Goal: Information Seeking & Learning: Learn about a topic

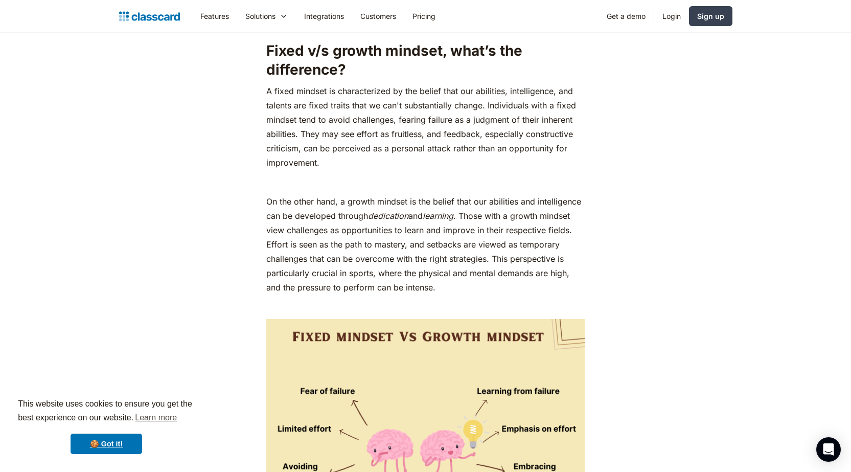
scroll to position [971, 0]
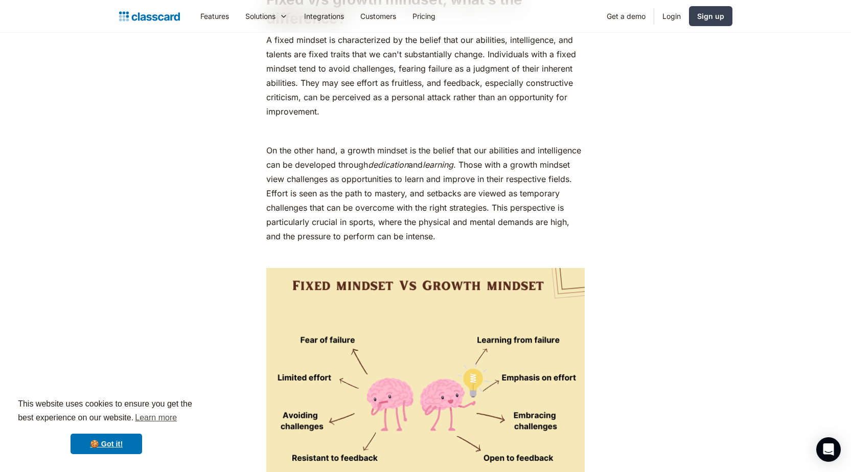
click at [452, 115] on p "A fixed mindset is characterized by the belief that our abilities, intelligence…" at bounding box center [425, 76] width 318 height 86
click at [448, 124] on p "‍" at bounding box center [425, 131] width 318 height 14
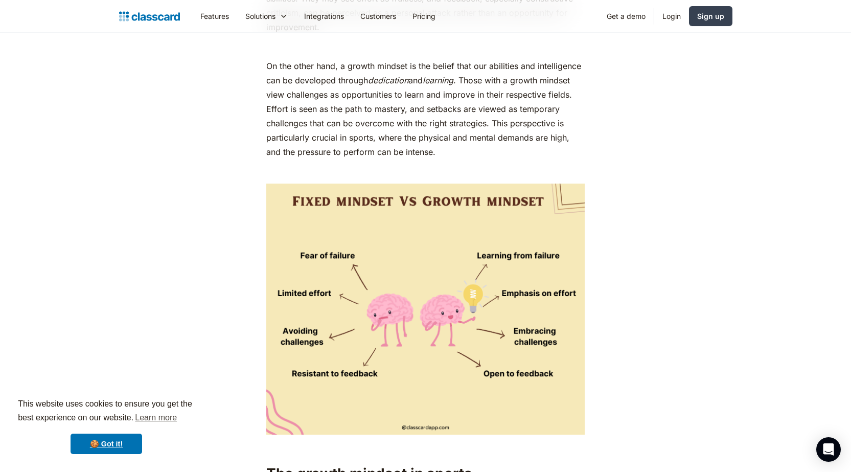
scroll to position [1073, 0]
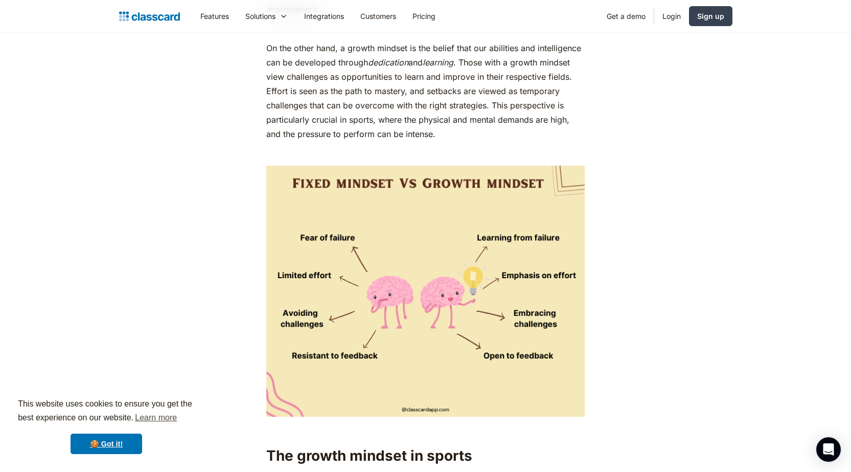
click at [528, 89] on p "On the other hand, a growth mindset is the belief that our abilities and intell…" at bounding box center [425, 91] width 318 height 100
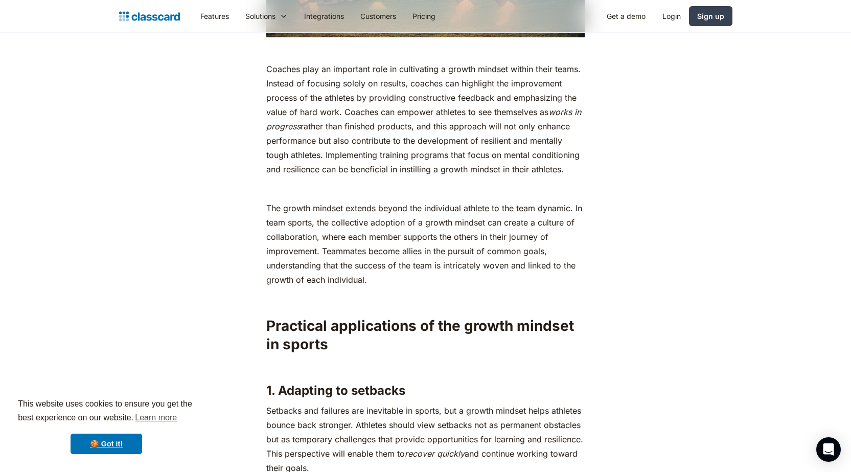
scroll to position [1942, 0]
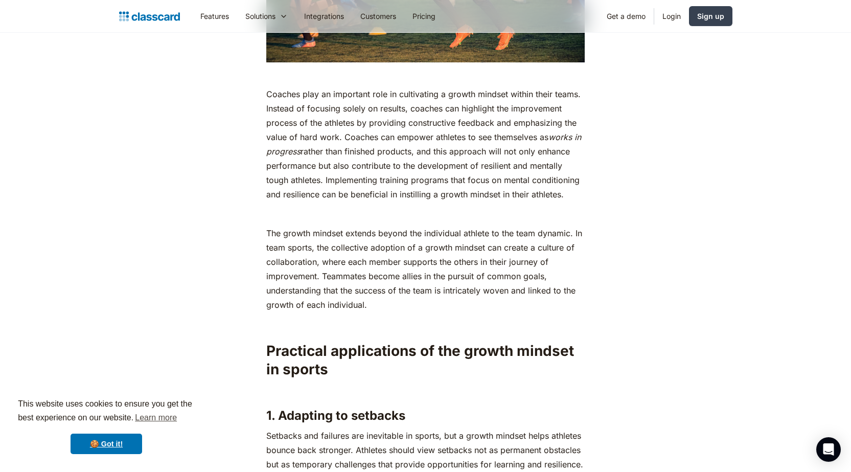
click at [451, 200] on p "Coaches play an important role in cultivating a growth mindset within their tea…" at bounding box center [425, 144] width 318 height 114
click at [448, 211] on p "‍" at bounding box center [425, 213] width 318 height 14
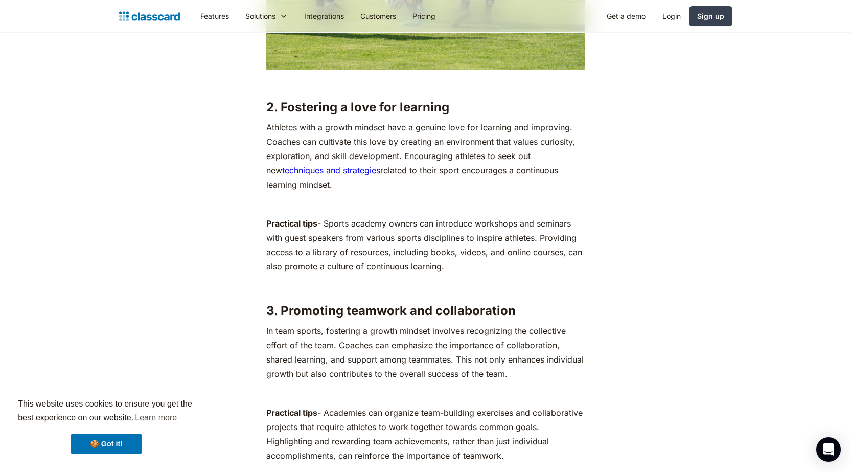
scroll to position [2708, 0]
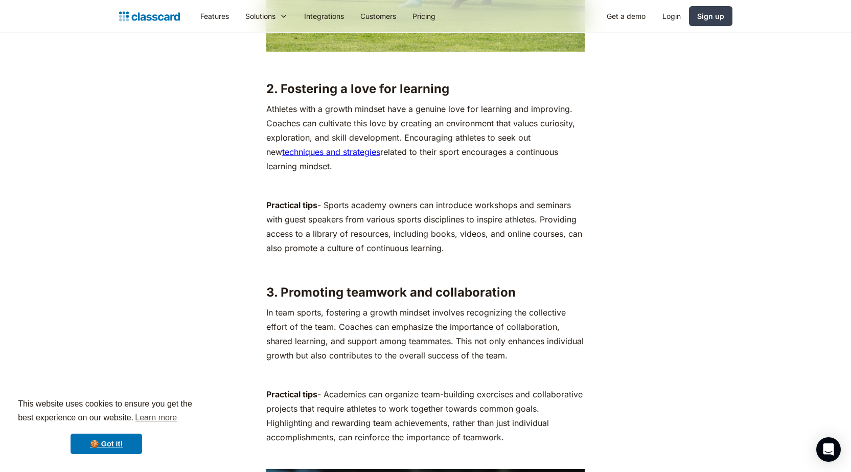
drag, startPoint x: 457, startPoint y: 180, endPoint x: 470, endPoint y: 177, distance: 13.3
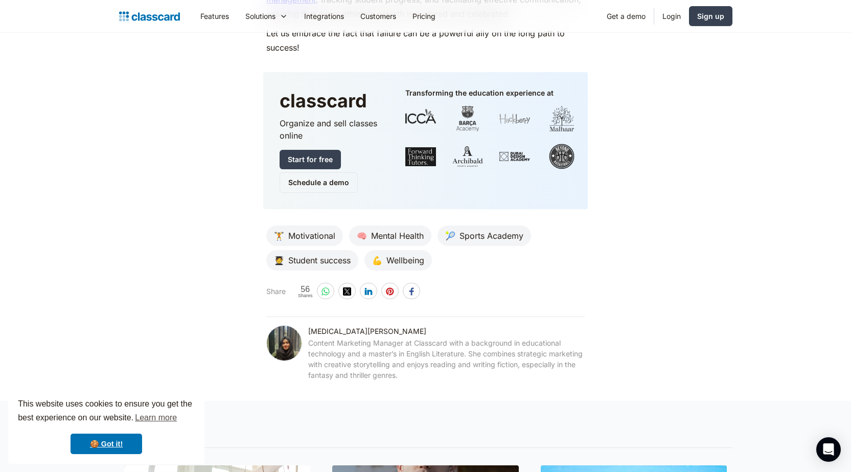
scroll to position [6234, 0]
